Goal: Information Seeking & Learning: Learn about a topic

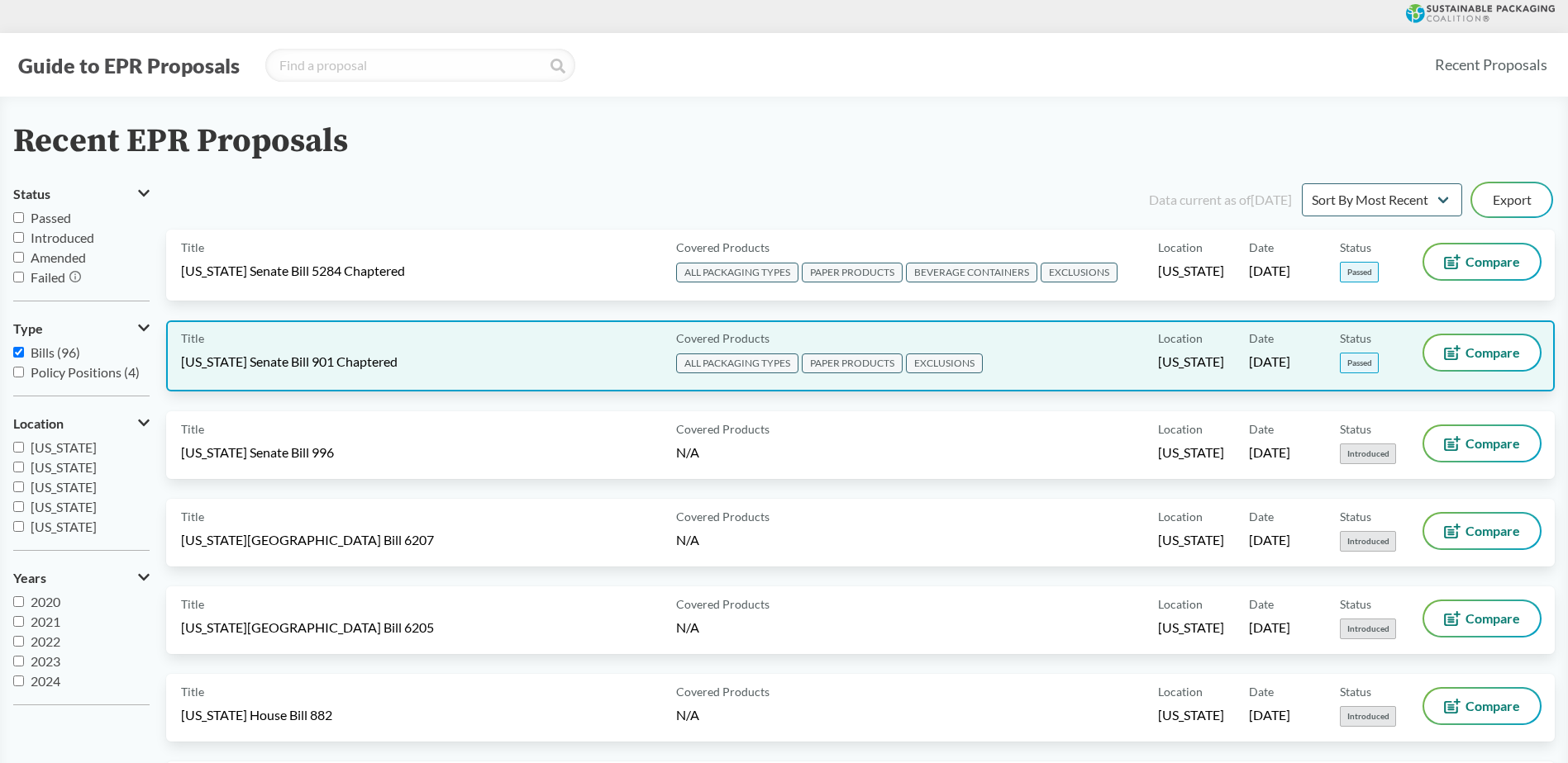
click at [493, 356] on div "Title [US_STATE] Senate Bill 901 Chaptered" at bounding box center [426, 356] width 489 height 41
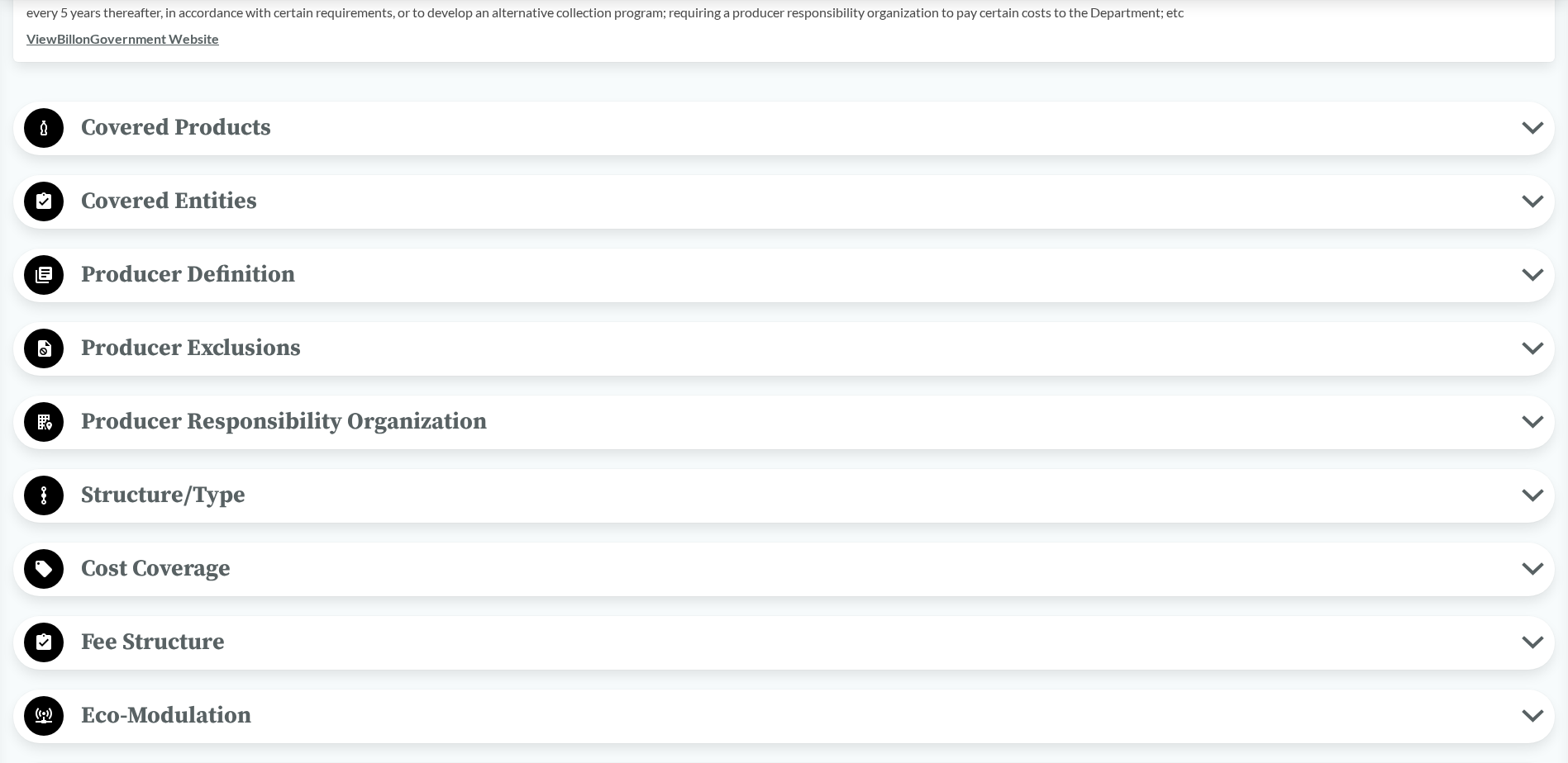
scroll to position [661, 0]
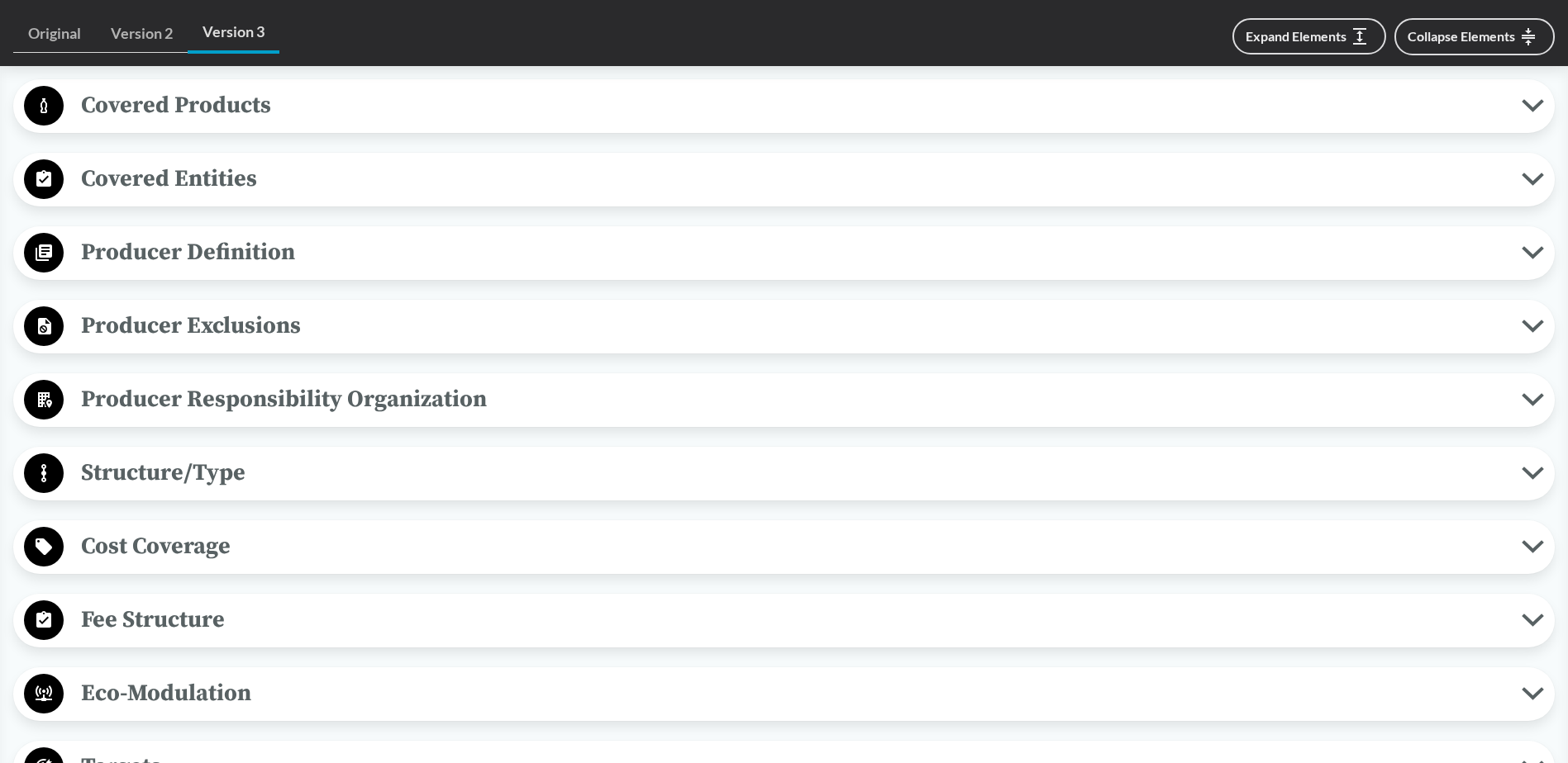
click at [421, 396] on span "Producer Responsibility Organization" at bounding box center [793, 399] width 1458 height 37
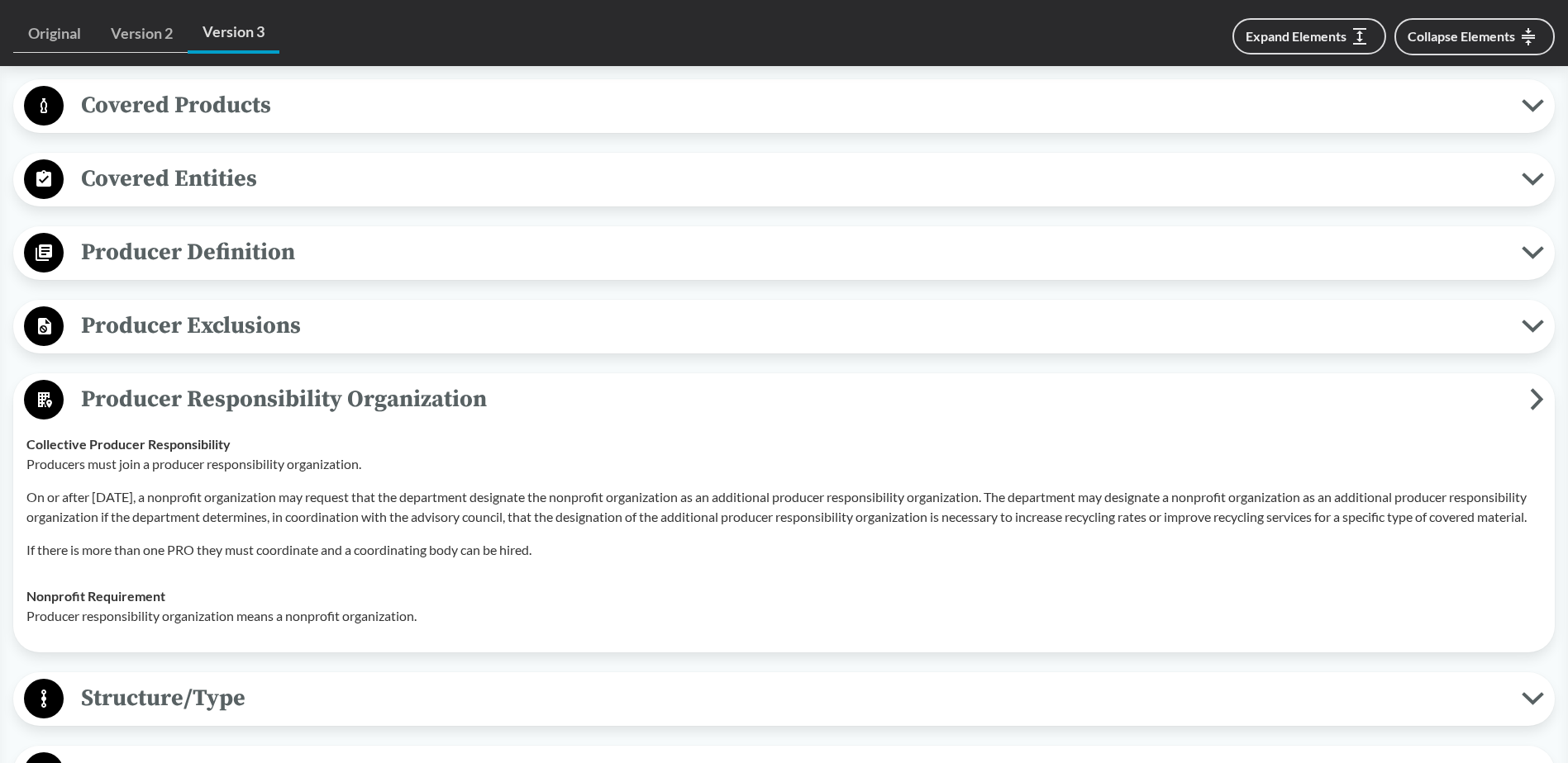
click at [441, 107] on span "Covered Products" at bounding box center [793, 105] width 1458 height 37
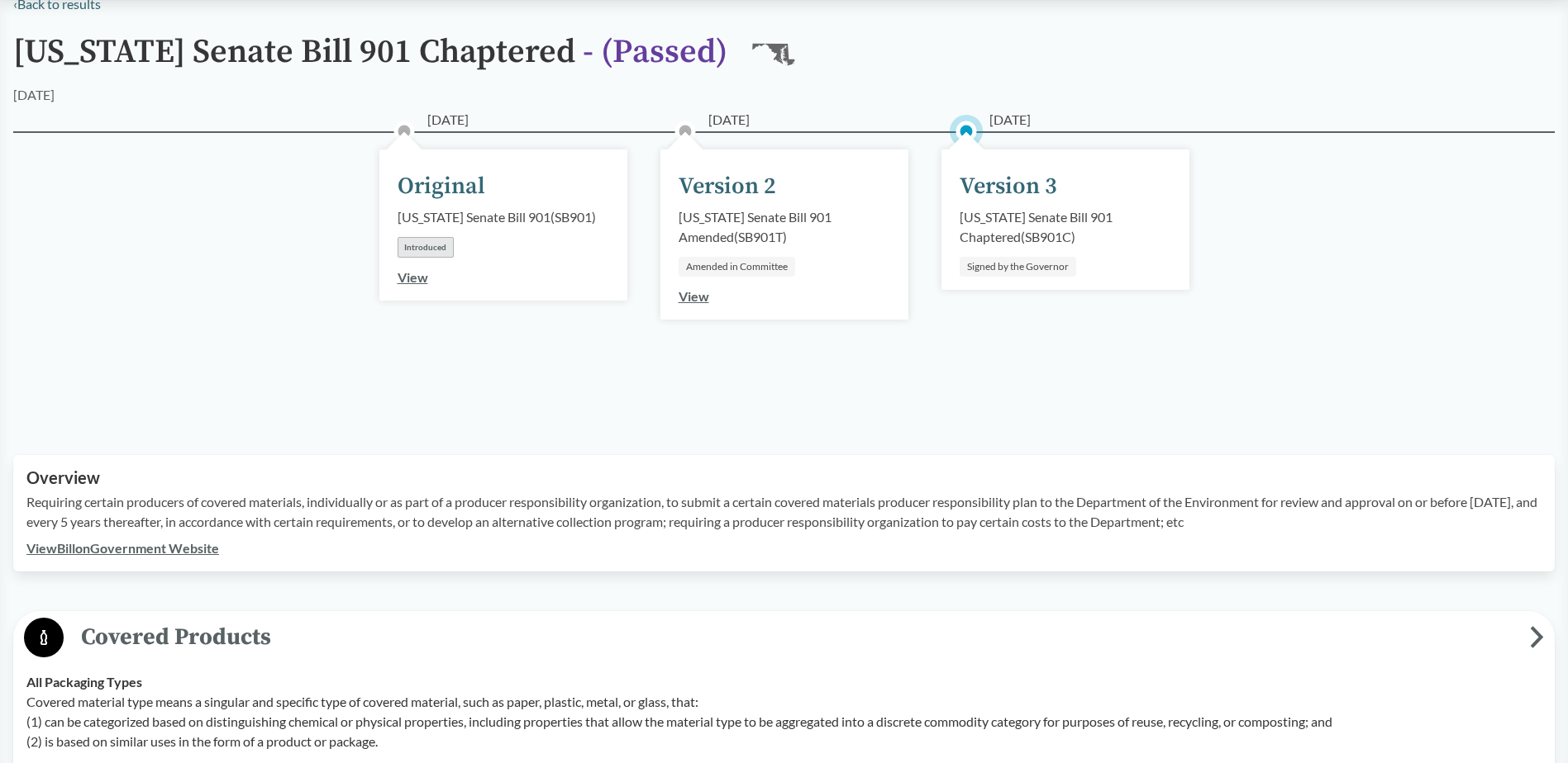
scroll to position [0, 0]
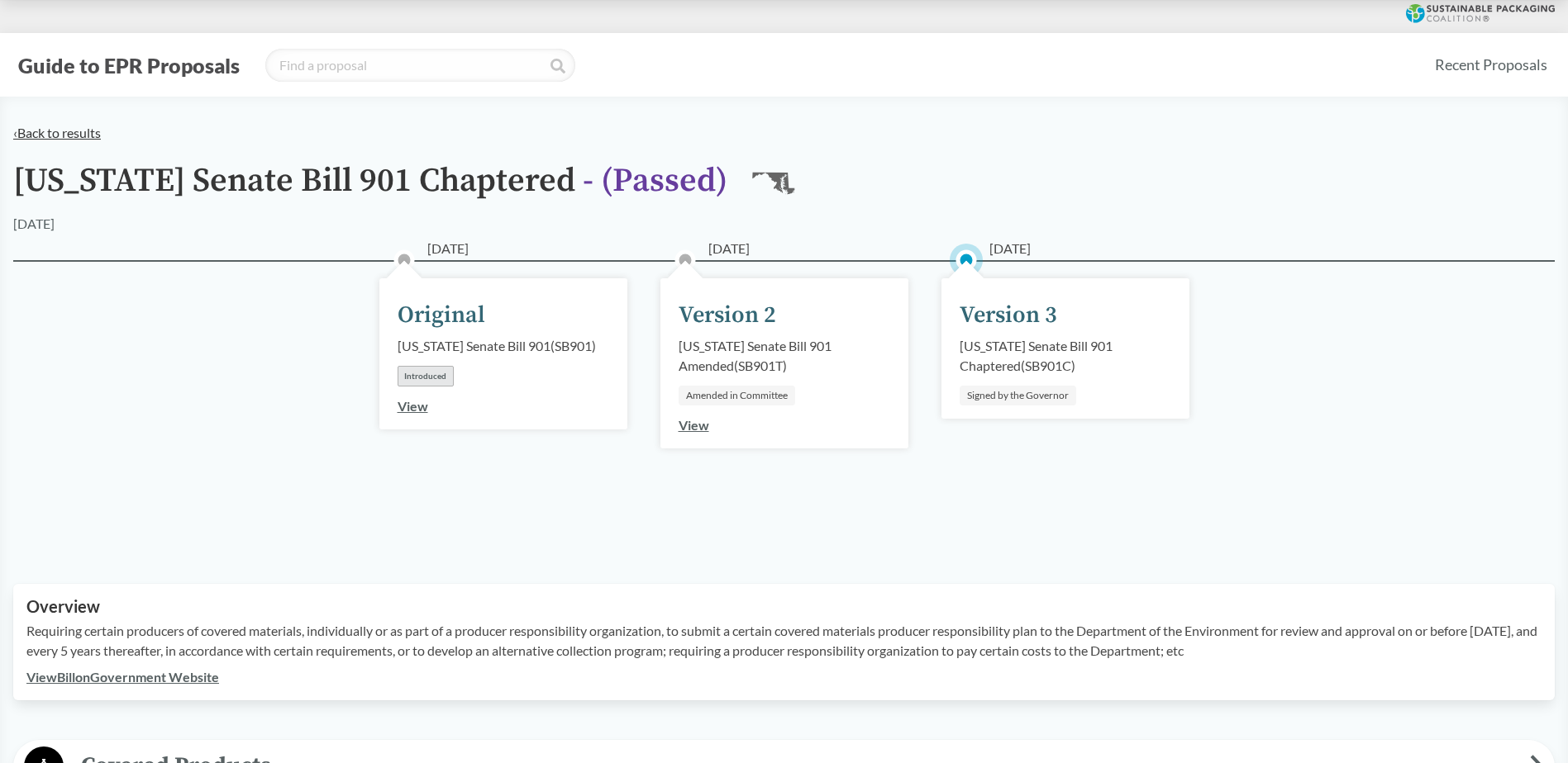
click at [93, 130] on link "‹ Back to results" at bounding box center [57, 133] width 88 height 15
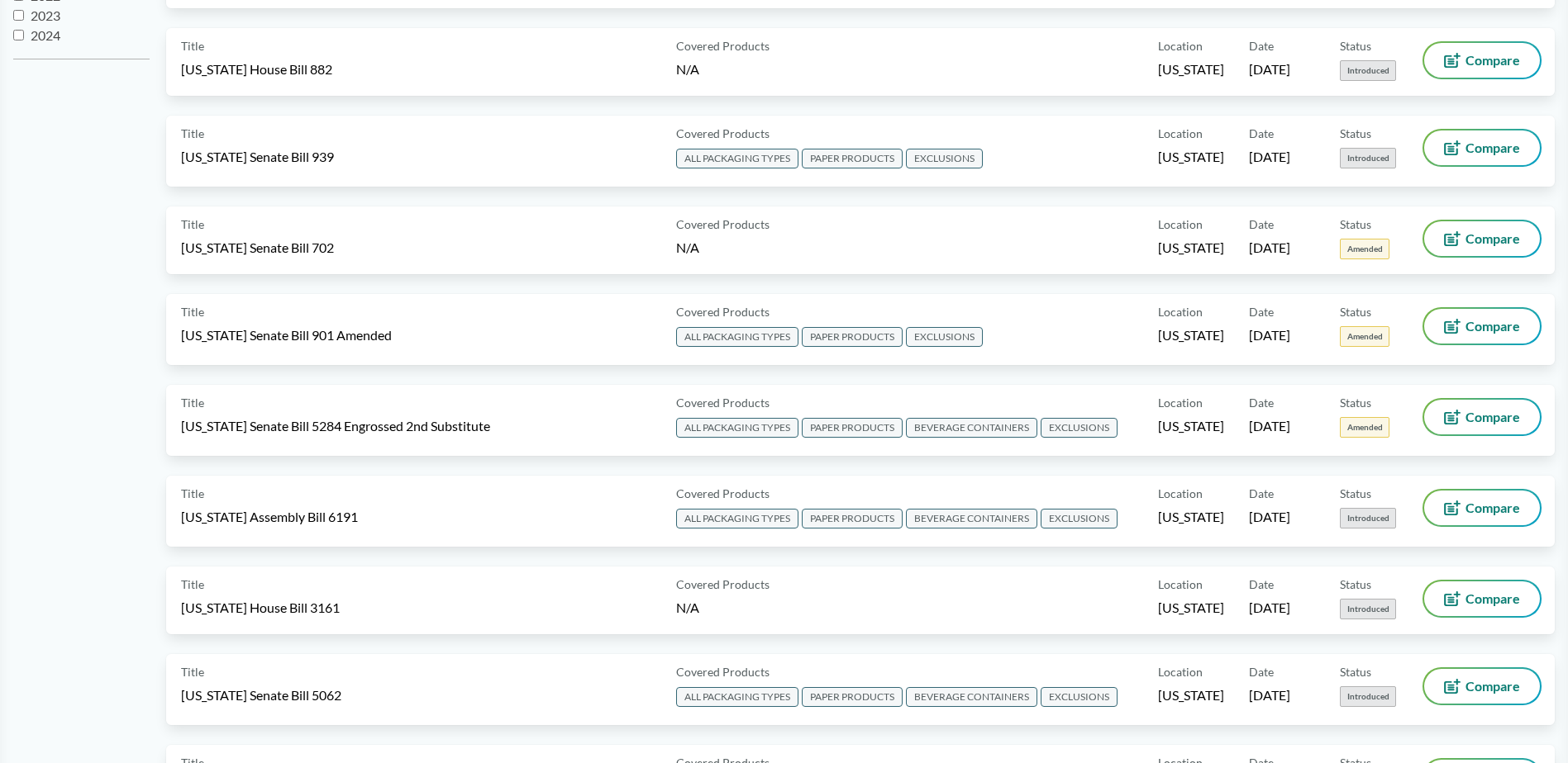
scroll to position [661, 0]
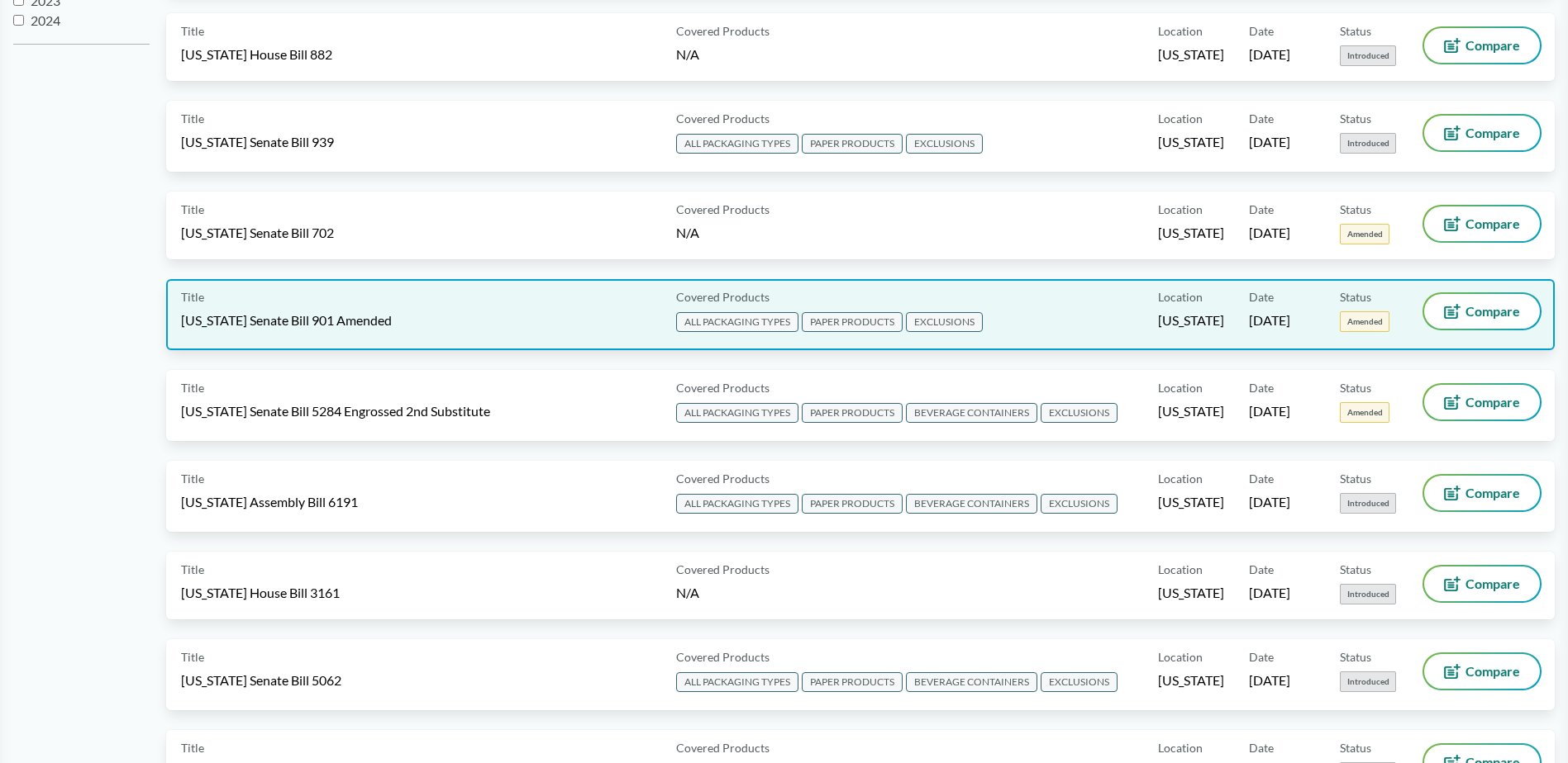
click at [290, 312] on span "[US_STATE] Senate Bill 901 Amended" at bounding box center [286, 320] width 211 height 18
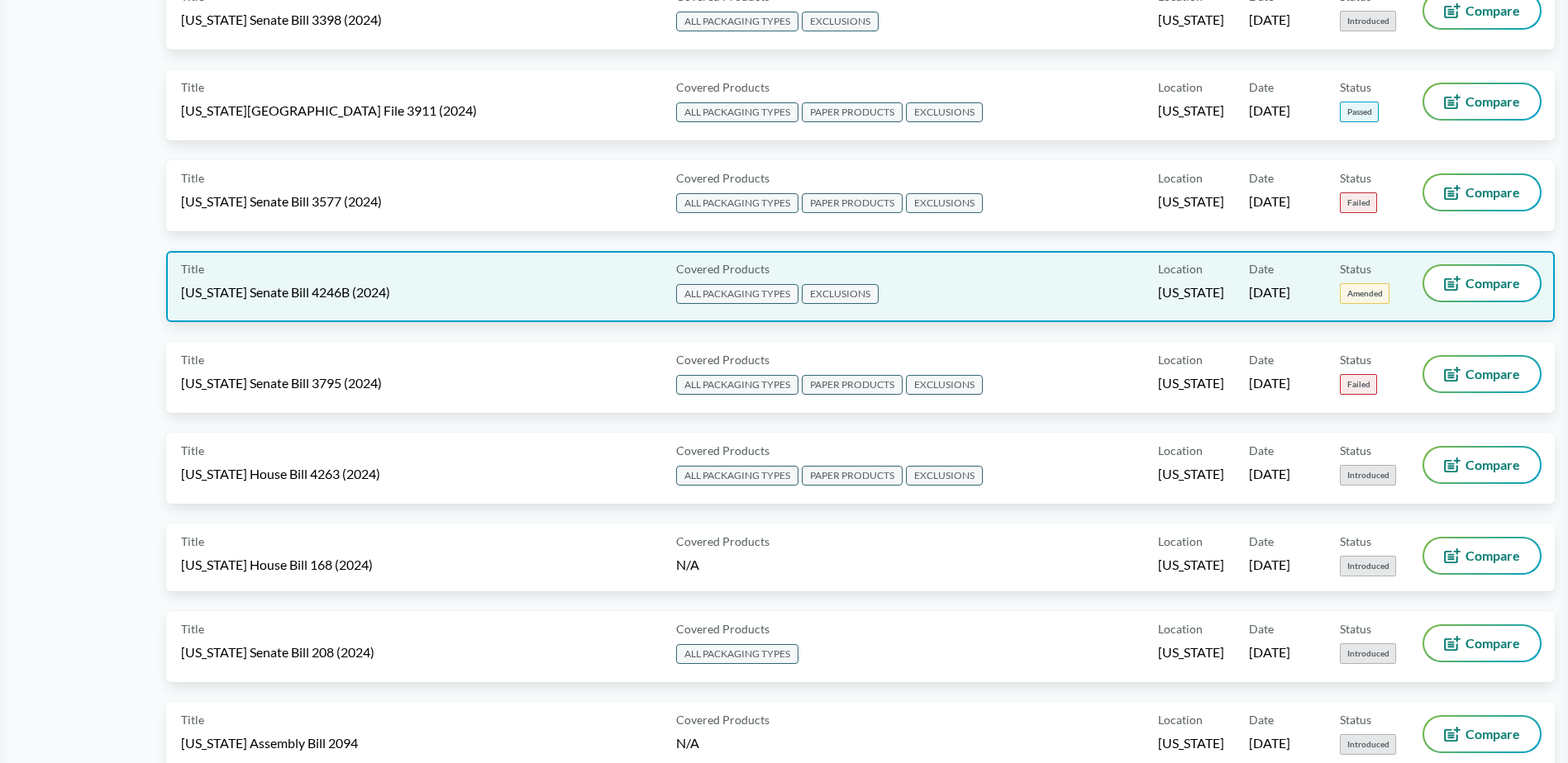
scroll to position [2479, 0]
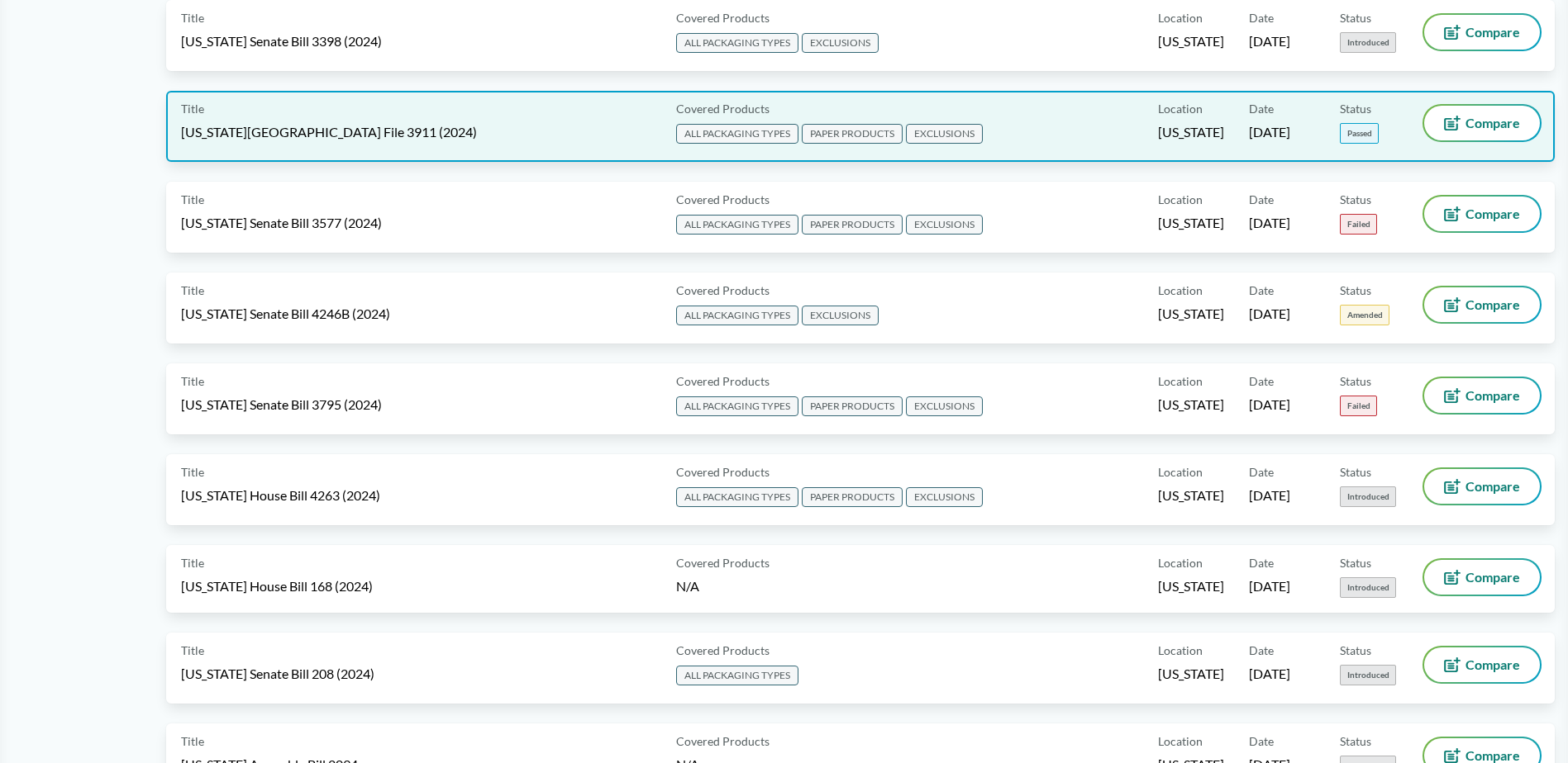
click at [429, 130] on div "Title [US_STATE][GEOGRAPHIC_DATA] File 3911 (2024)" at bounding box center [426, 126] width 489 height 41
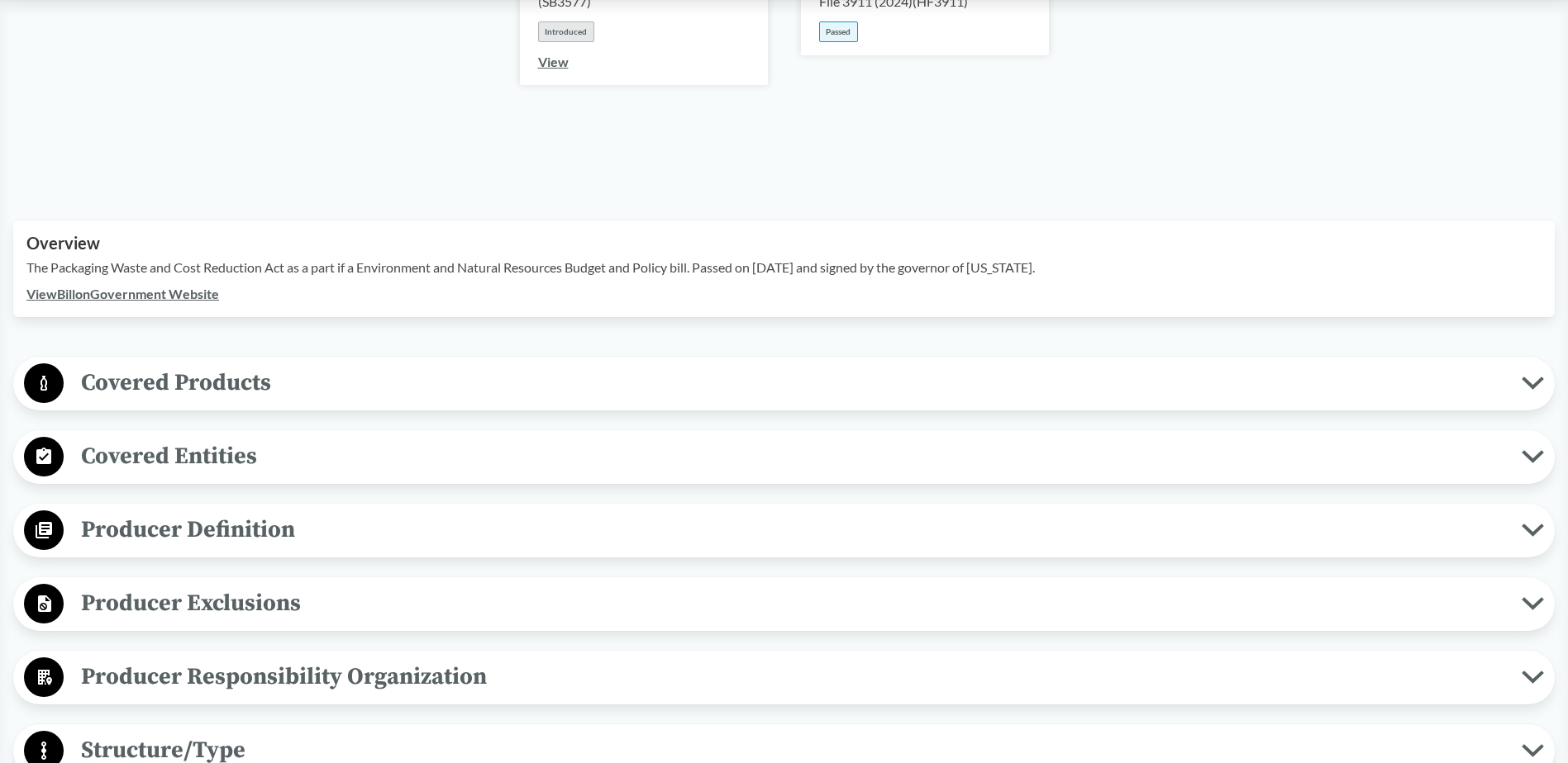
scroll to position [413, 0]
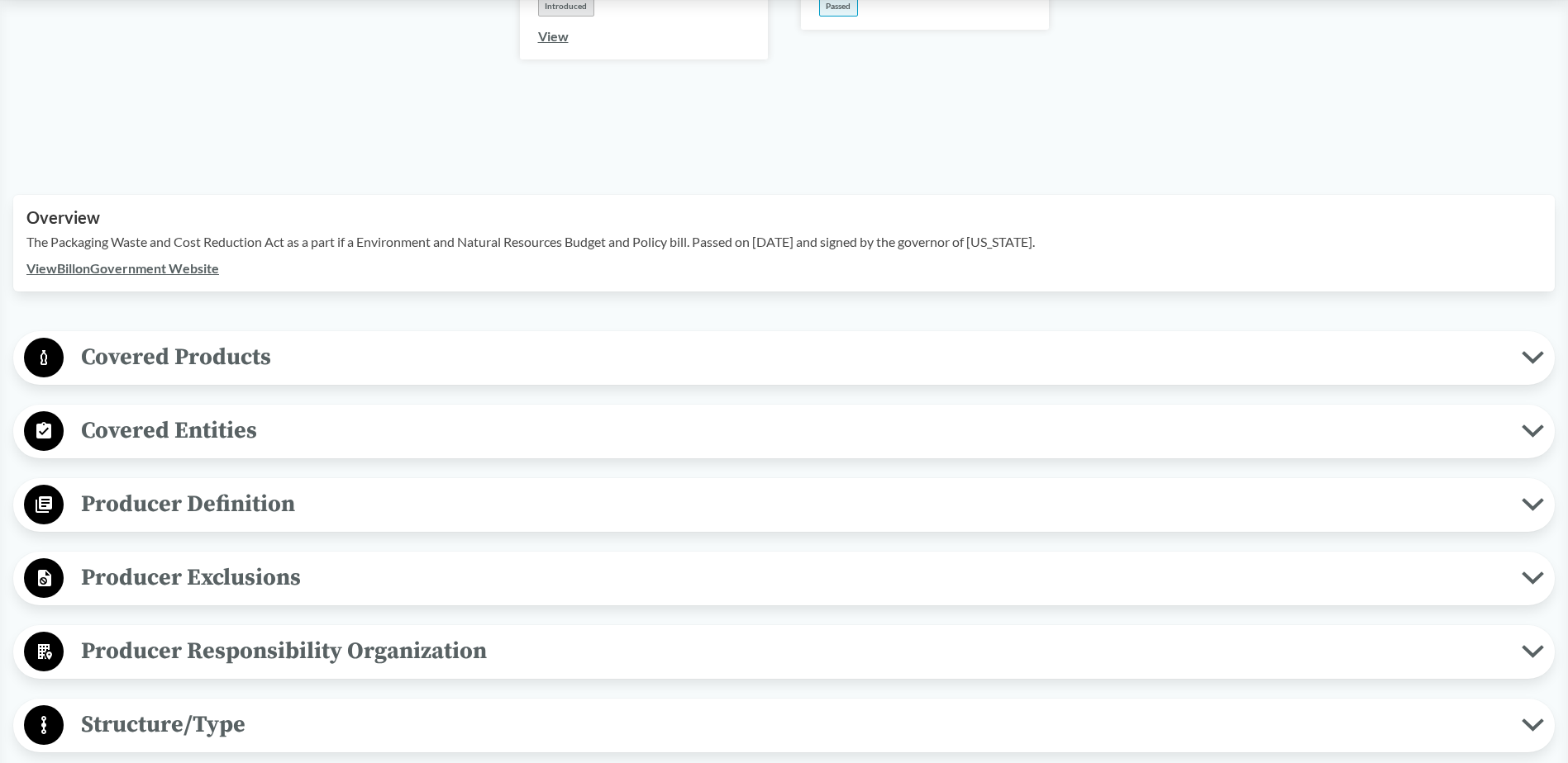
click at [492, 343] on span "Covered Products" at bounding box center [793, 357] width 1458 height 37
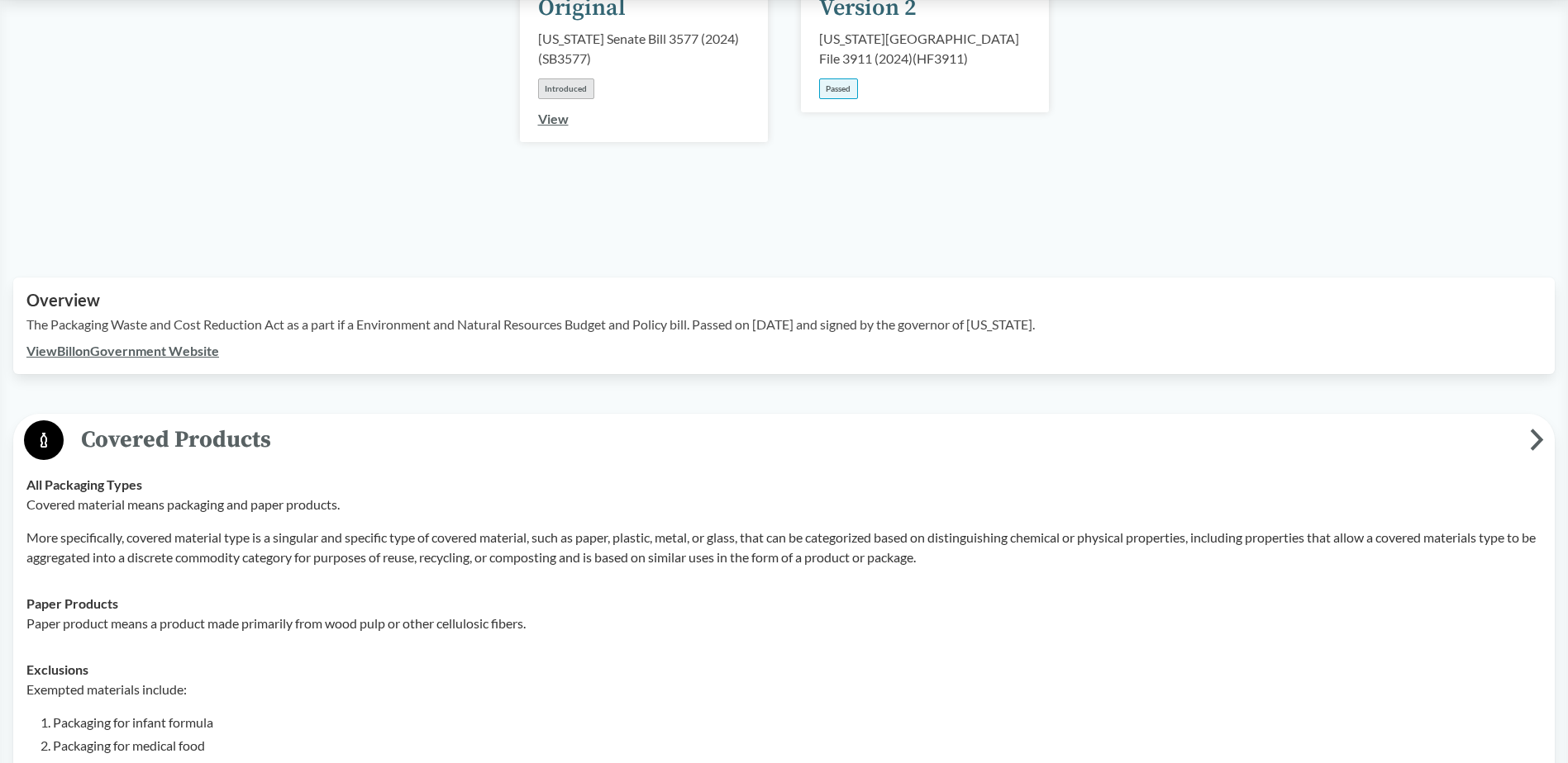
scroll to position [248, 0]
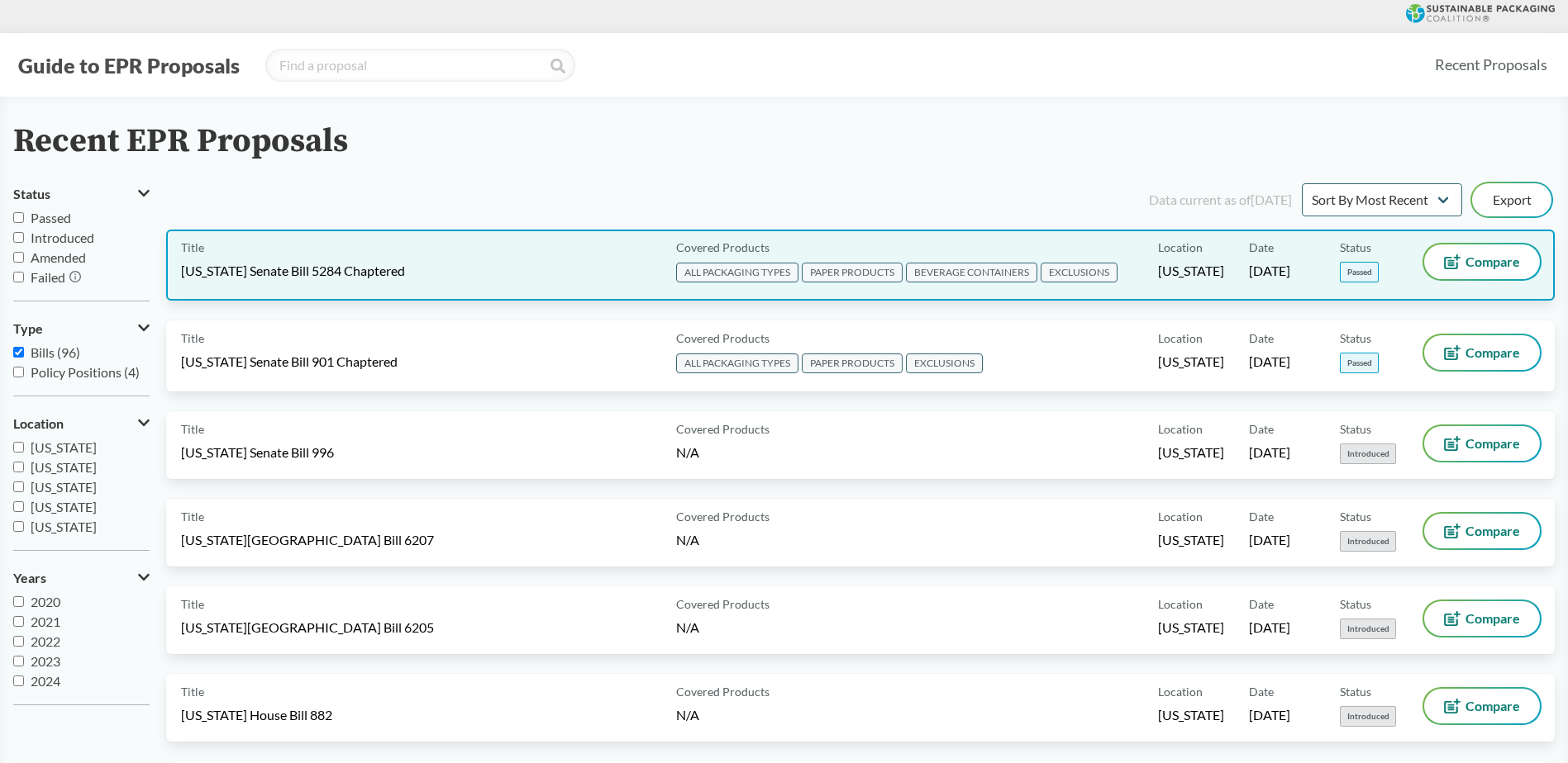
click at [495, 285] on div "Title [US_STATE] Senate Bill 5284 Chaptered" at bounding box center [426, 264] width 489 height 41
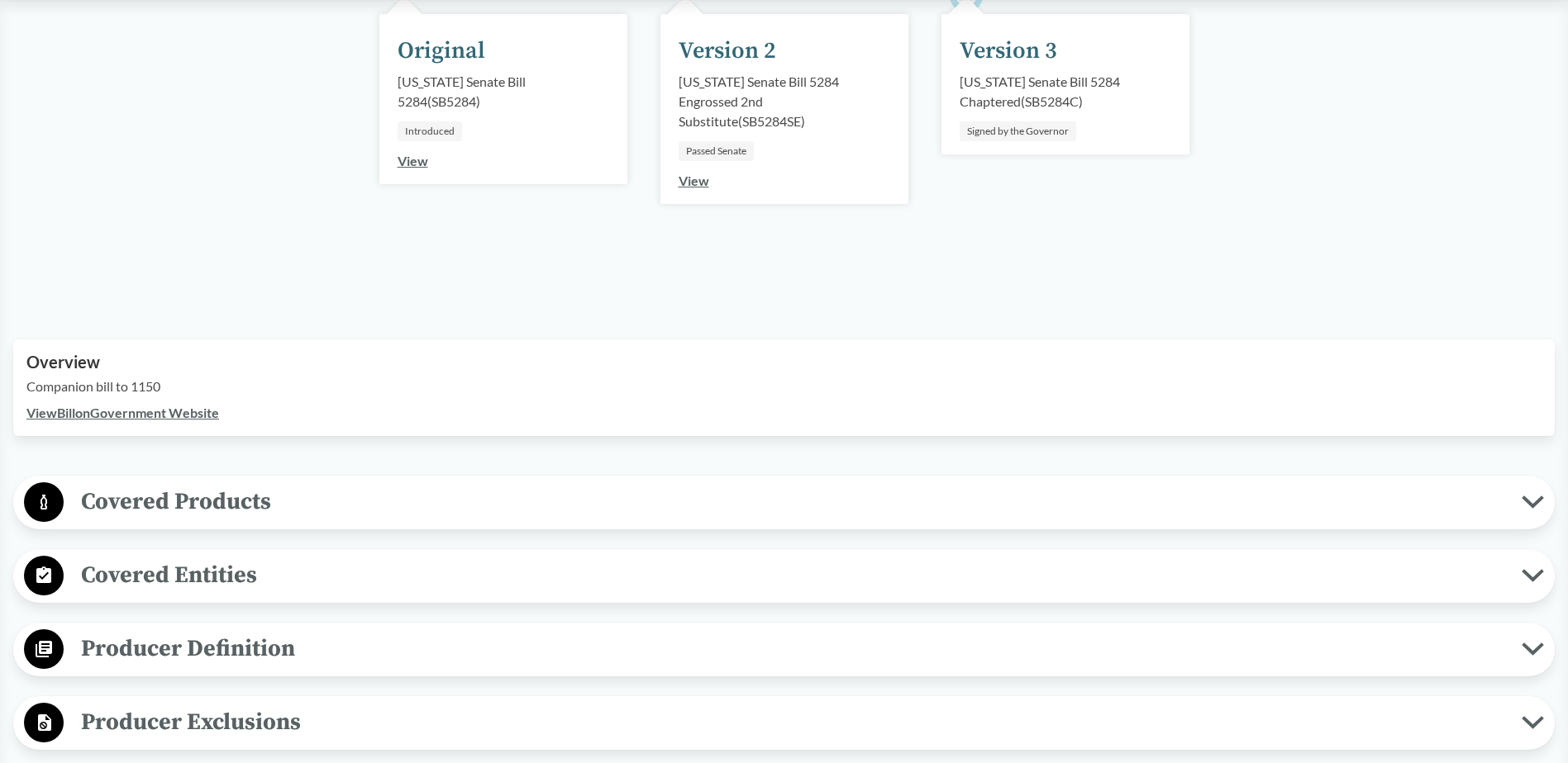
scroll to position [330, 0]
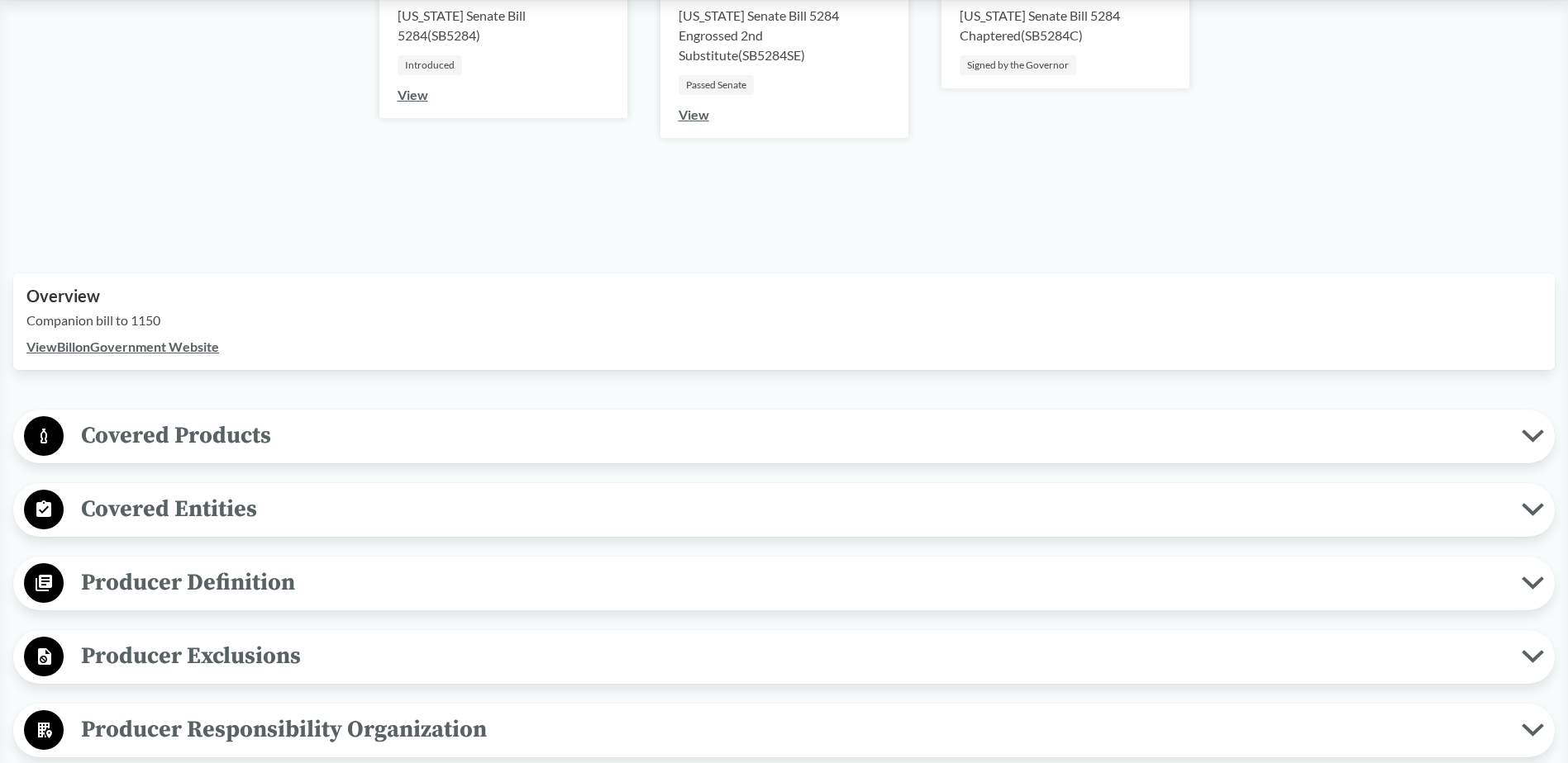
click at [584, 436] on span "Covered Products" at bounding box center [793, 435] width 1458 height 37
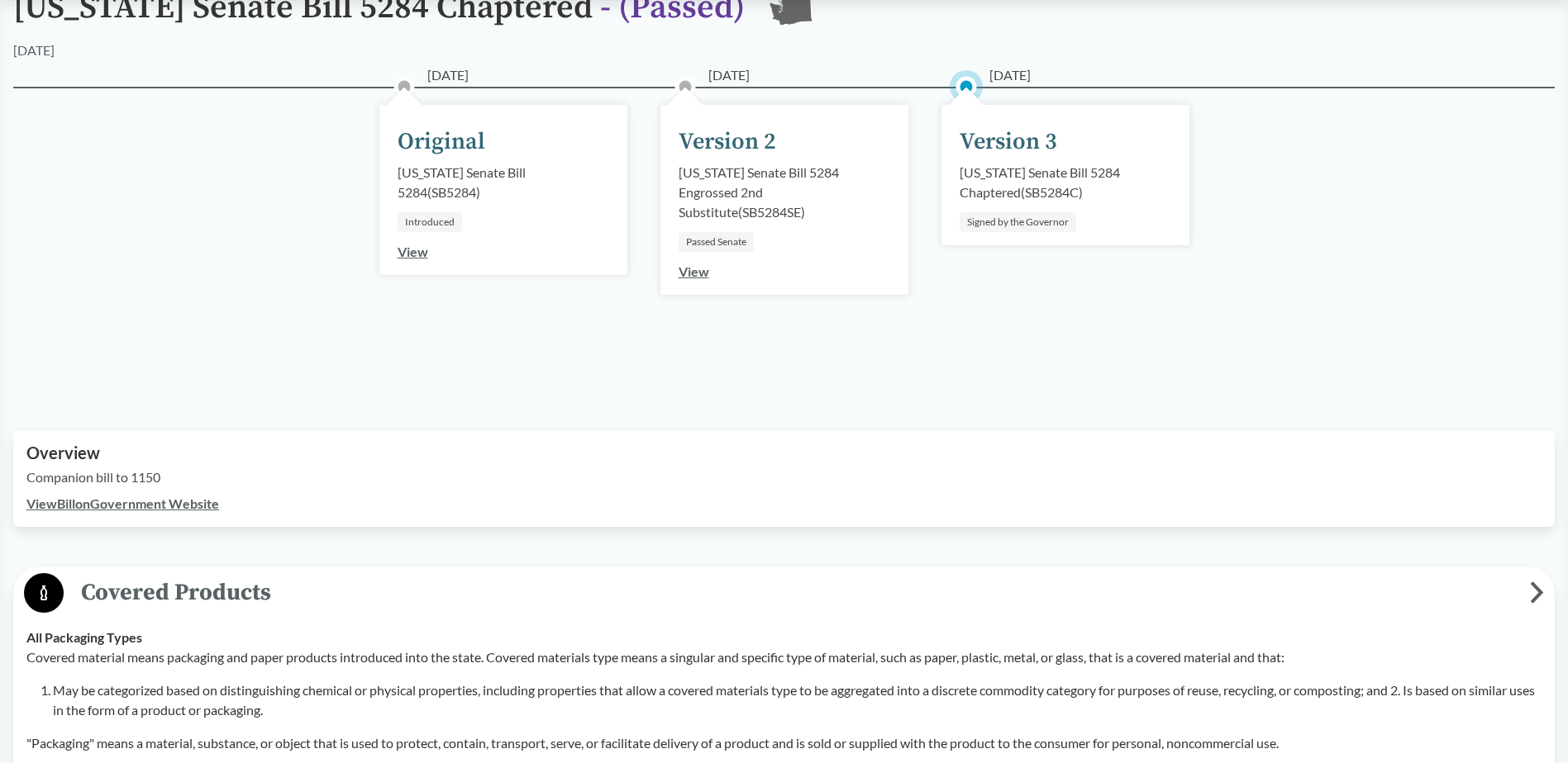
scroll to position [165, 0]
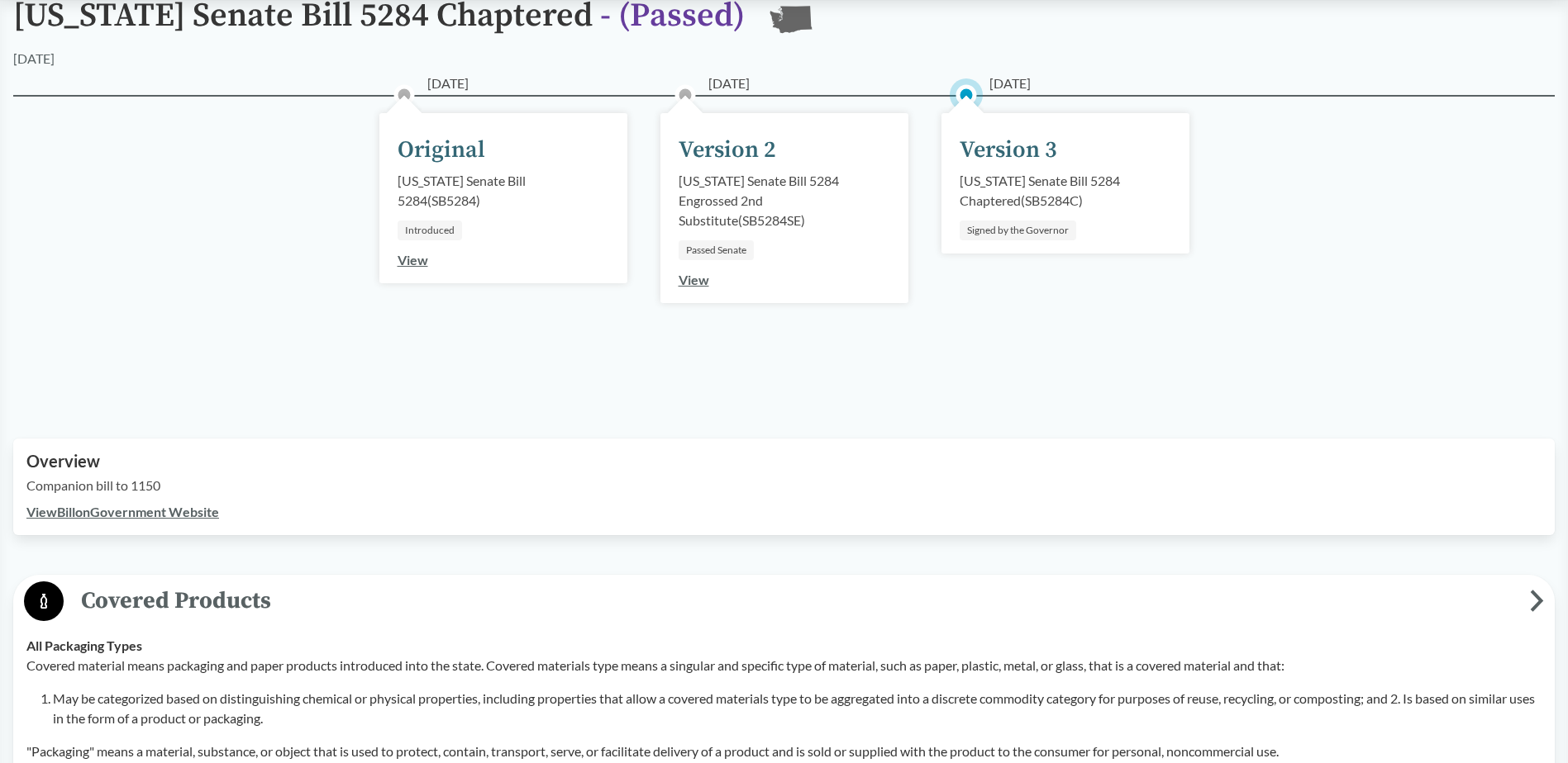
click at [170, 510] on link "View Bill on Government Website" at bounding box center [123, 511] width 193 height 15
